Goal: Find specific page/section: Find specific page/section

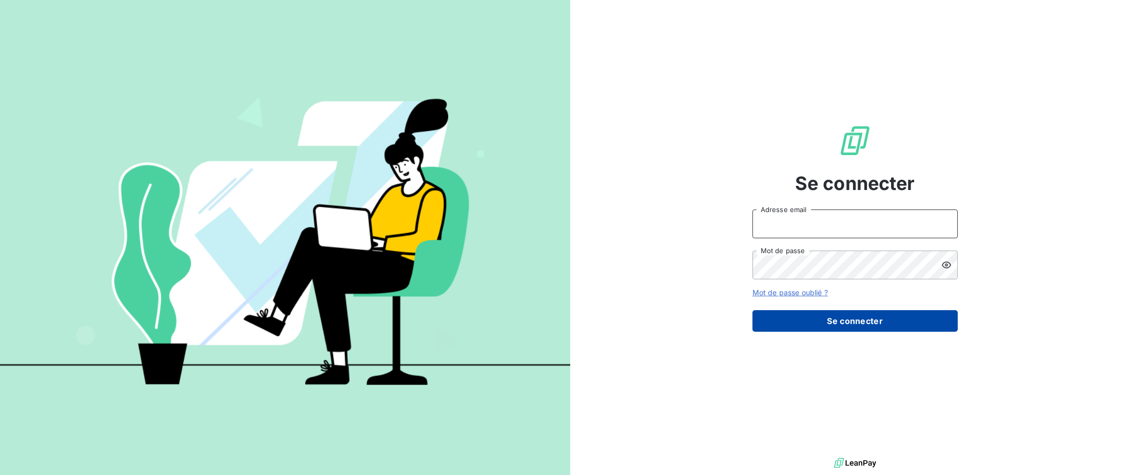
type input "llahousse@cabinetalcyon.fr"
click at [814, 326] on button "Se connecter" at bounding box center [855, 321] width 205 height 22
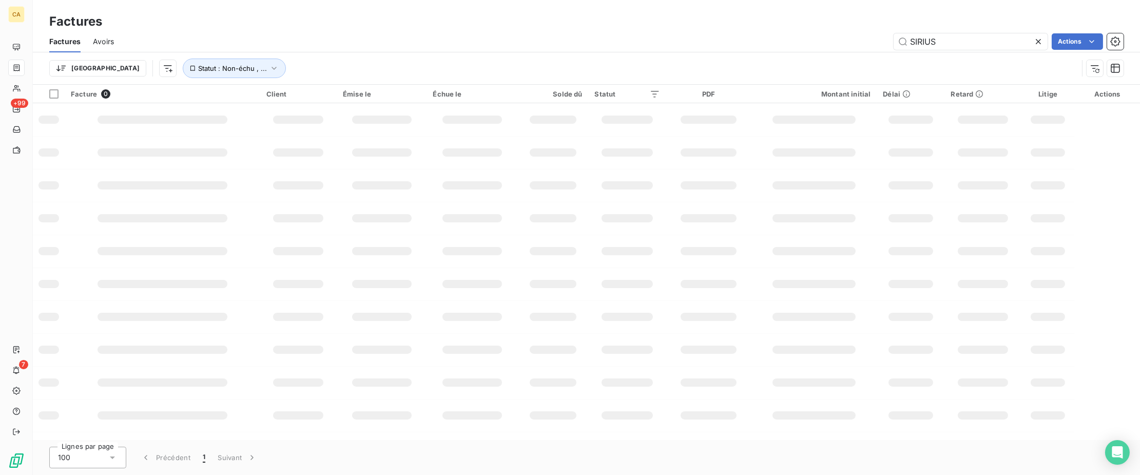
click at [1038, 39] on icon at bounding box center [1039, 41] width 10 height 10
click at [983, 42] on input "text" at bounding box center [971, 41] width 154 height 16
type input "[PERSON_NAME]"
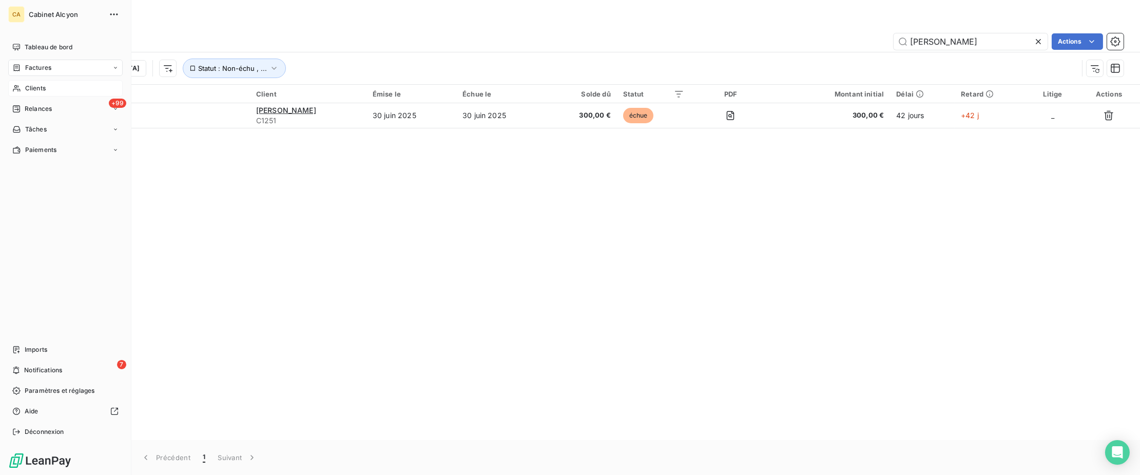
click at [29, 84] on span "Clients" at bounding box center [35, 88] width 21 height 9
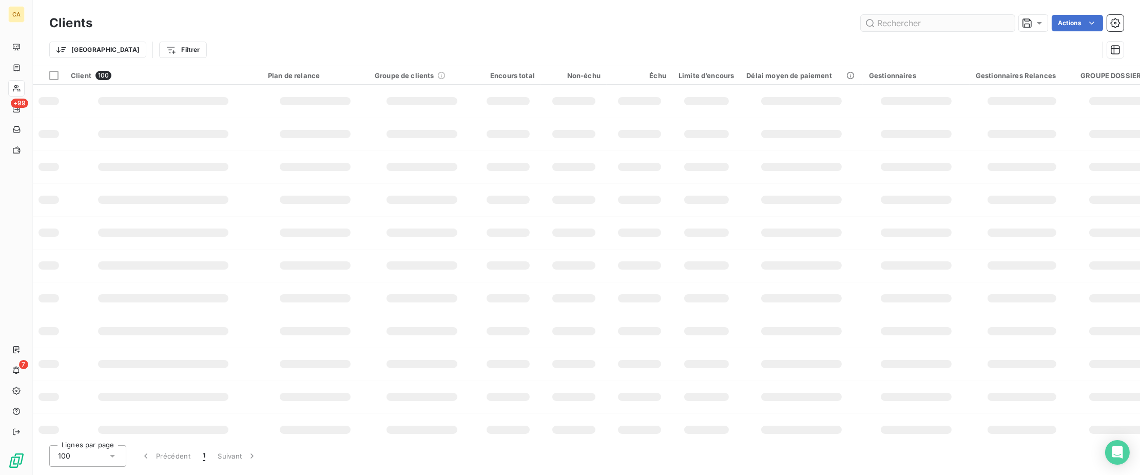
click at [949, 21] on input "text" at bounding box center [938, 23] width 154 height 16
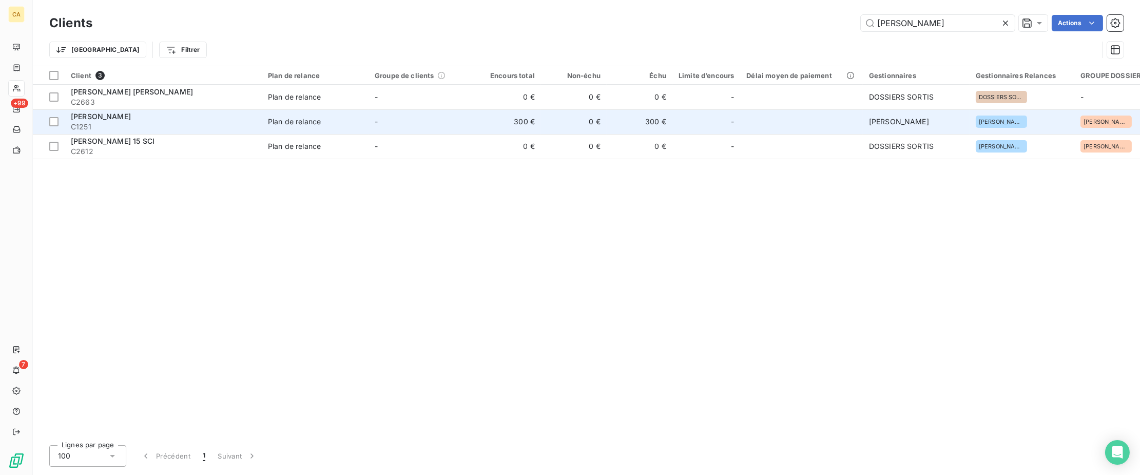
type input "[PERSON_NAME]"
click at [121, 119] on span "[PERSON_NAME]" at bounding box center [101, 116] width 60 height 9
